Goal: Task Accomplishment & Management: Complete application form

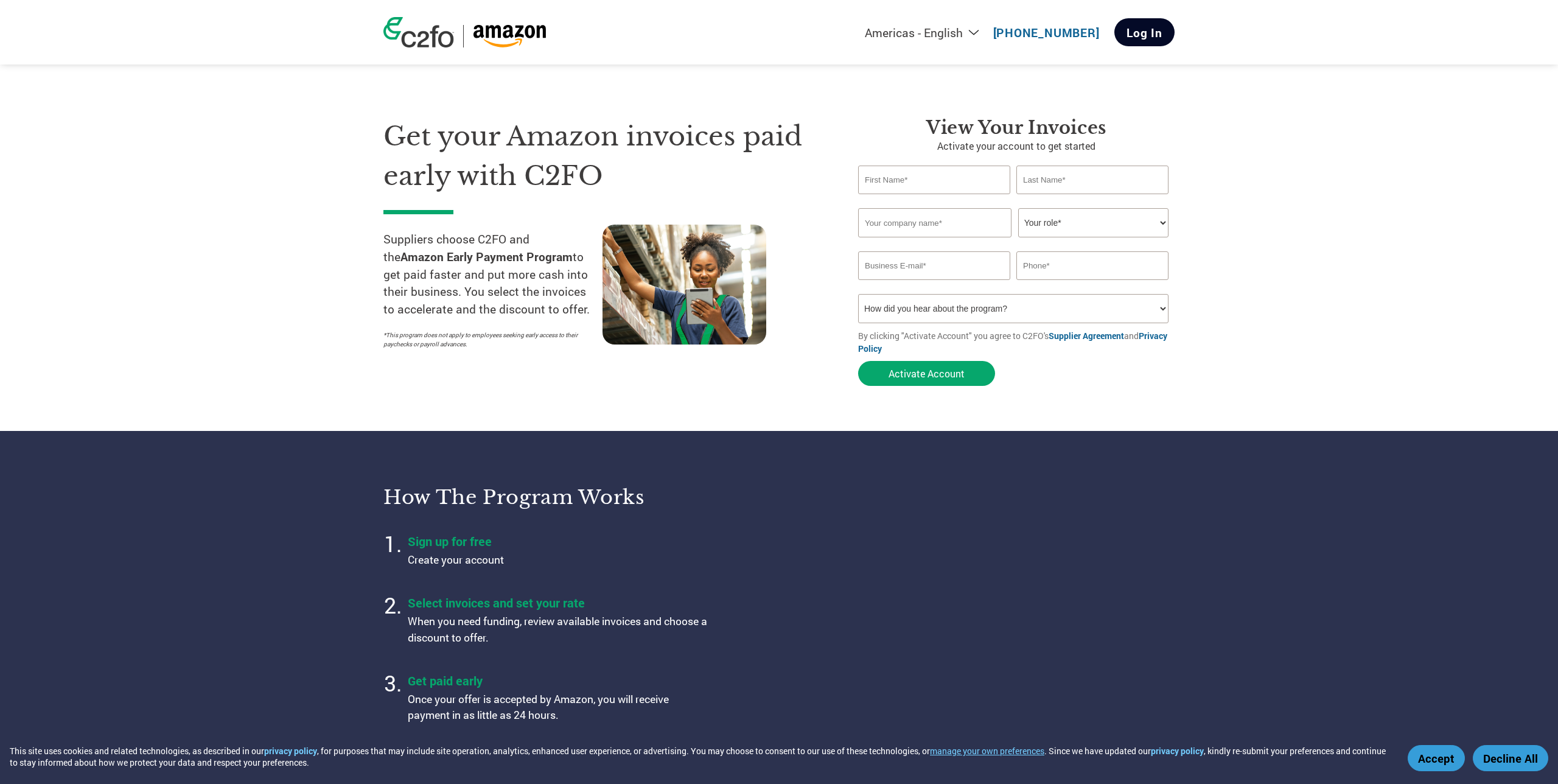
click at [1157, 38] on link "Log In" at bounding box center [1145, 31] width 61 height 28
click at [963, 184] on input "text" at bounding box center [935, 179] width 153 height 28
type input "Wichawit"
type input "Nilsawad"
click at [998, 223] on input "NTT (Thailand) Limited" at bounding box center [935, 222] width 153 height 29
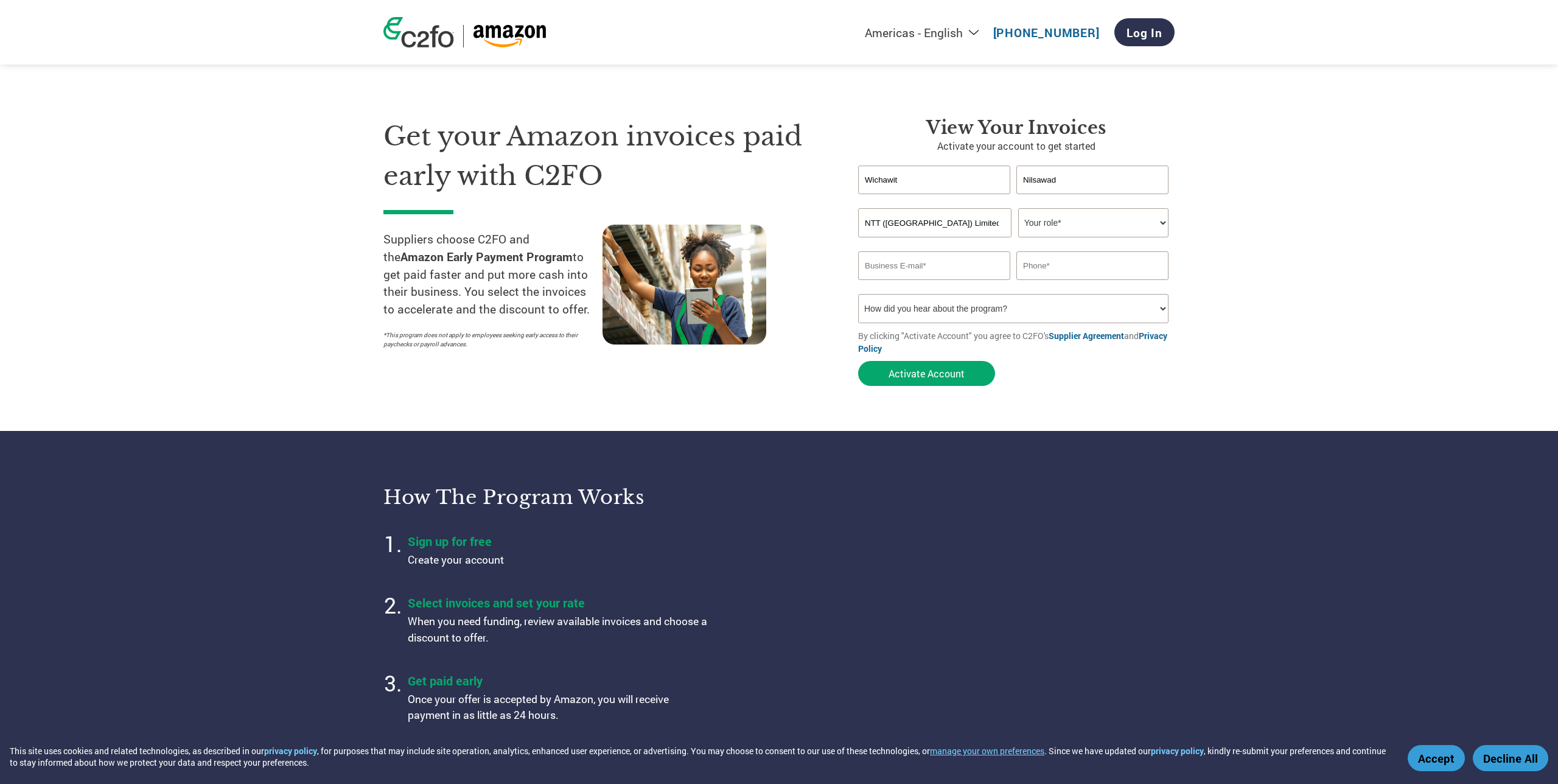
click at [1278, 232] on section "Get your Amazon invoices paid early with C2FO Suppliers choose C2FO and the Ama…" at bounding box center [779, 239] width 1558 height 382
click at [967, 235] on input "NTT (Thailand) Limited" at bounding box center [935, 222] width 153 height 29
type input "NTT Limited Thailand"
click at [1074, 229] on select "Your role* CFO Controller Credit Manager Finance Director Treasurer CEO Preside…" at bounding box center [1093, 222] width 150 height 29
select select "OTHER"
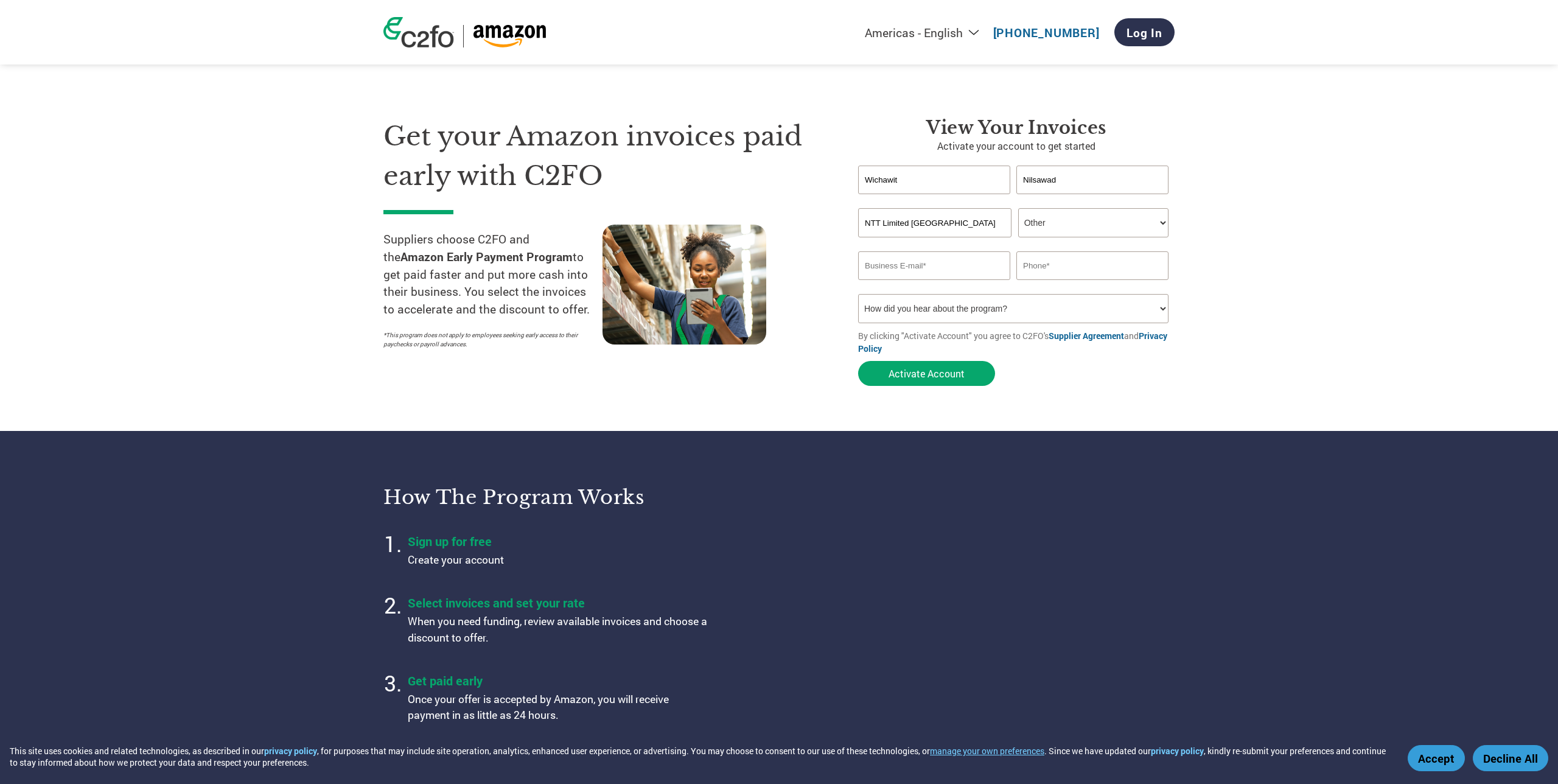
click at [1018, 208] on select "Your role* CFO Controller Credit Manager Finance Director Treasurer CEO Preside…" at bounding box center [1093, 222] width 150 height 29
click at [935, 268] on input "email" at bounding box center [935, 265] width 153 height 28
type input "w"
type input "wichawit.nilsawad@global.ntt"
type input "+66865238099"
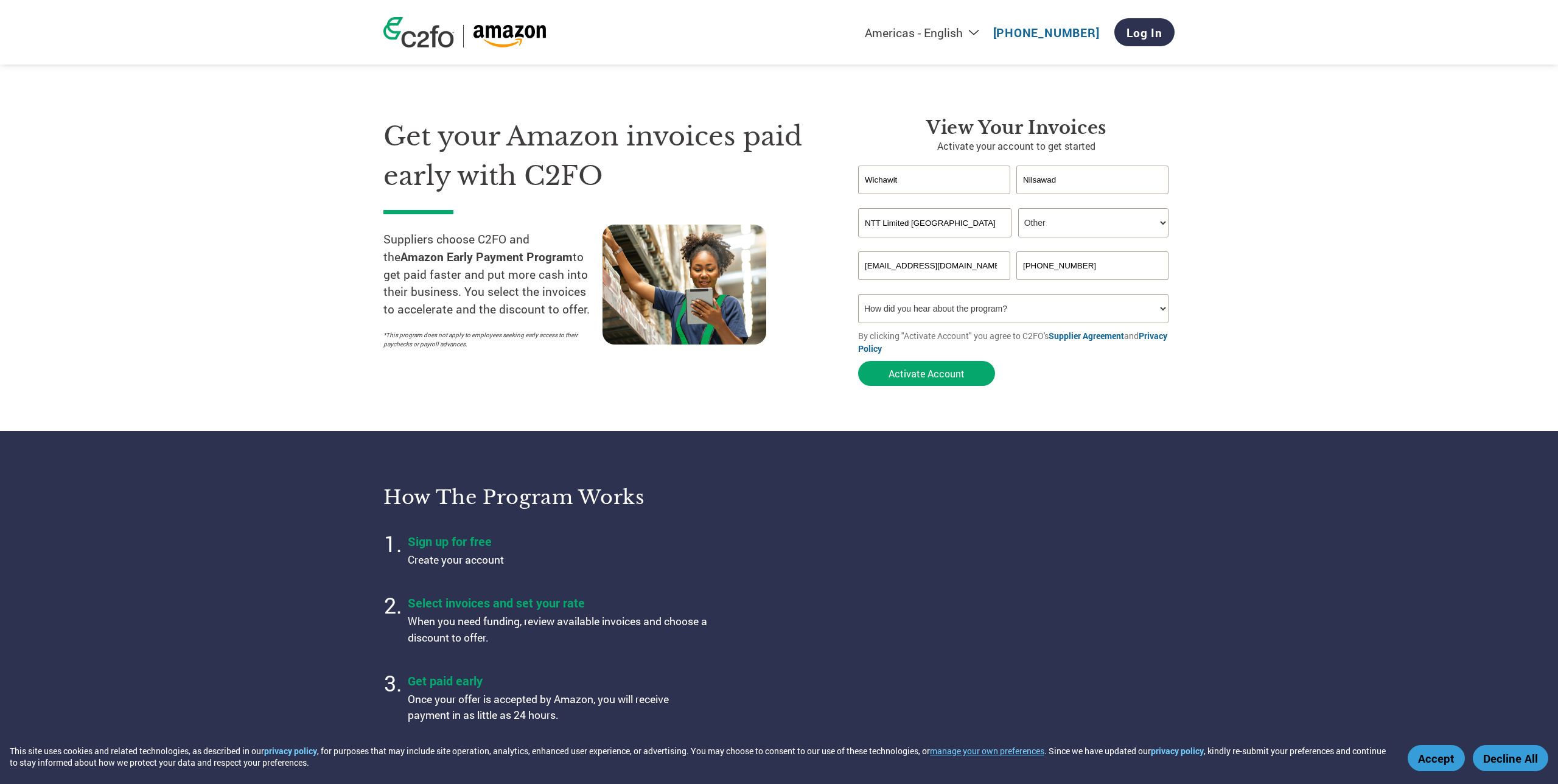
click at [909, 316] on select "How did you hear about the program? Received a letter Email Social Media Online…" at bounding box center [1013, 308] width 310 height 29
select select "Email"
click at [858, 294] on select "How did you hear about the program? Received a letter Email Social Media Online…" at bounding box center [1013, 308] width 310 height 29
click at [937, 371] on button "Activate Account" at bounding box center [926, 373] width 137 height 25
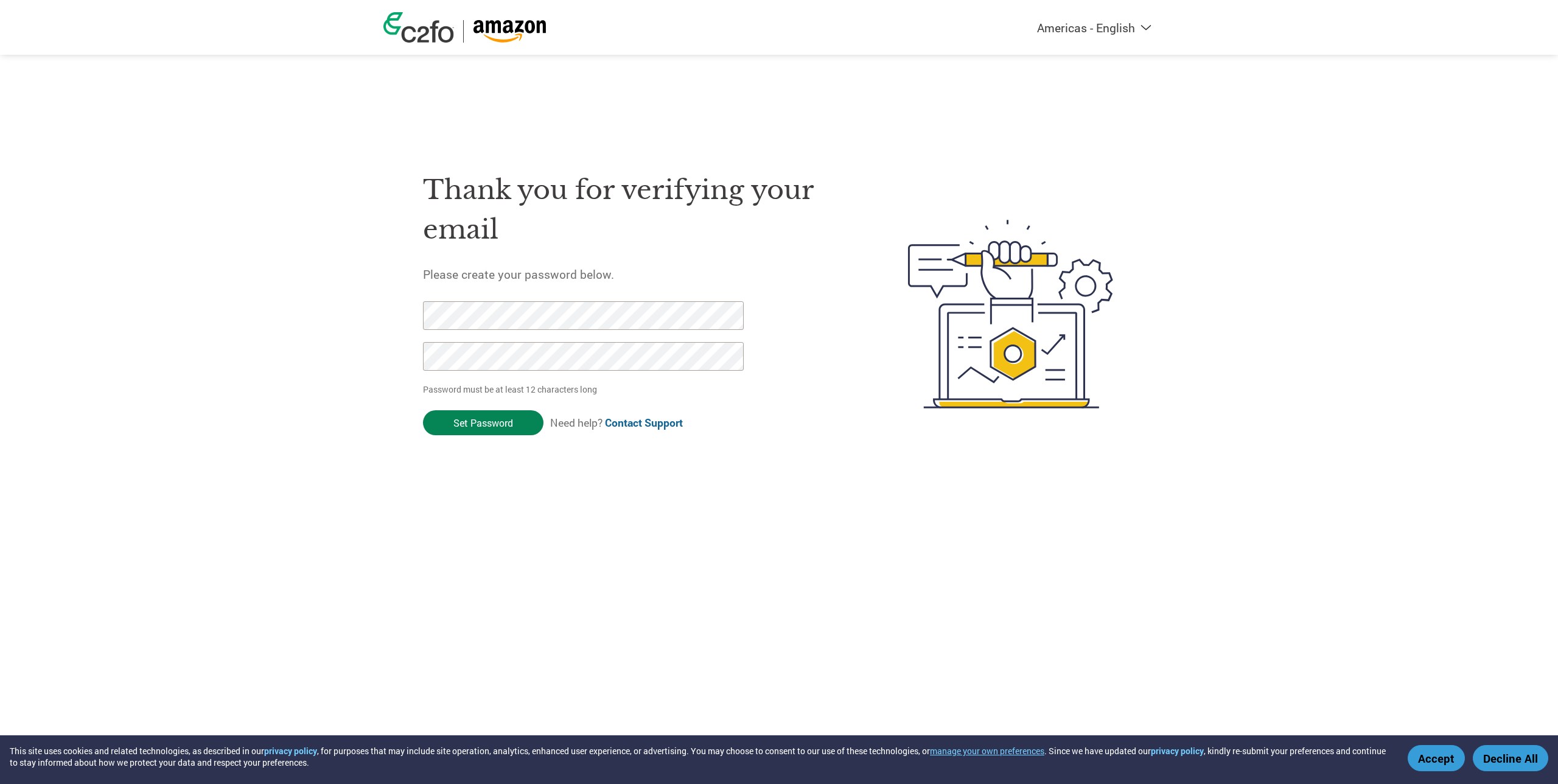
click at [515, 427] on input "Set Password" at bounding box center [483, 422] width 120 height 25
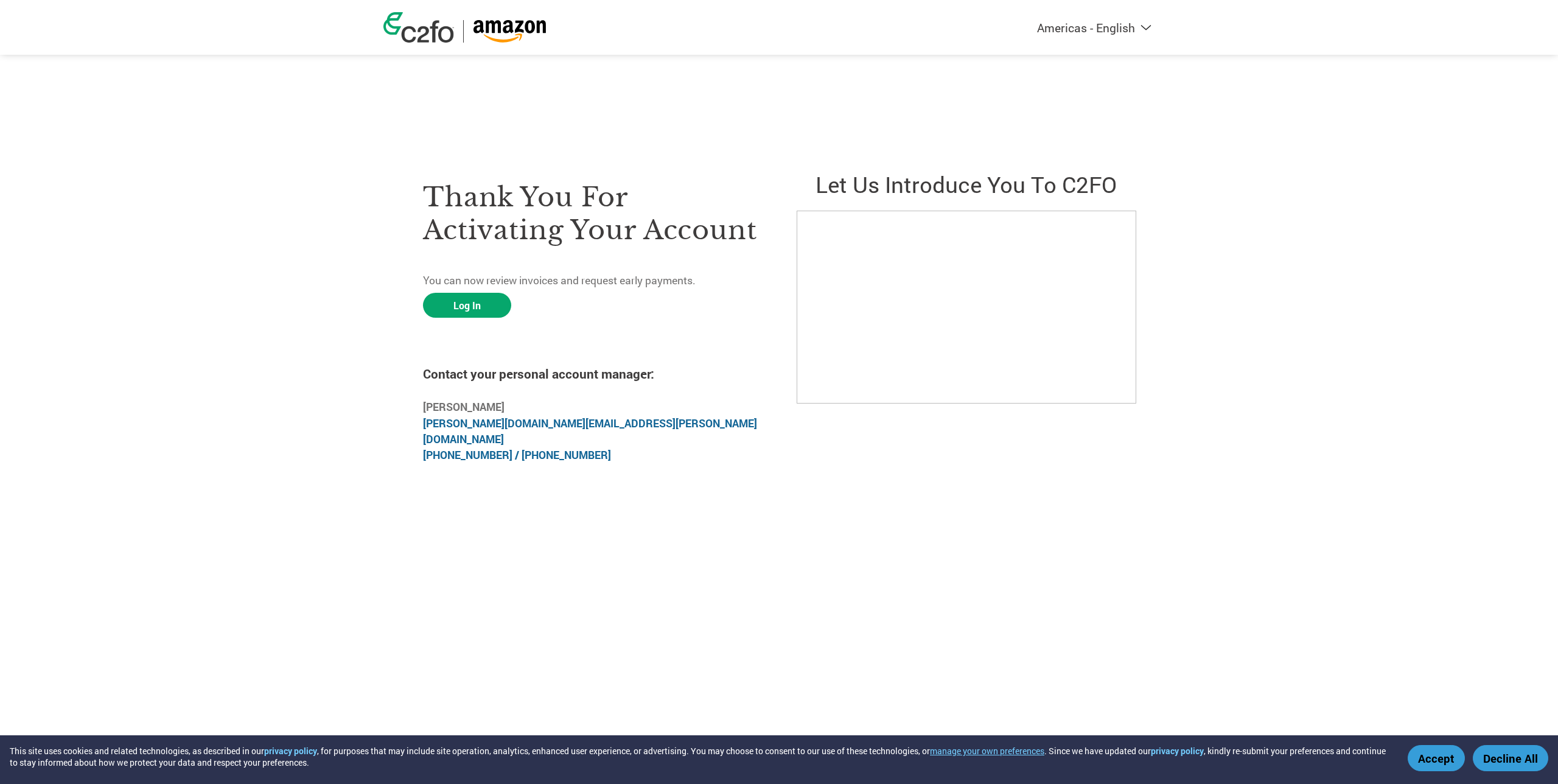
click at [470, 326] on div "Thank you for activating your account You can now review invoices and request e…" at bounding box center [592, 315] width 339 height 320
click at [466, 312] on link "Log In" at bounding box center [467, 305] width 88 height 25
